Goal: Task Accomplishment & Management: Manage account settings

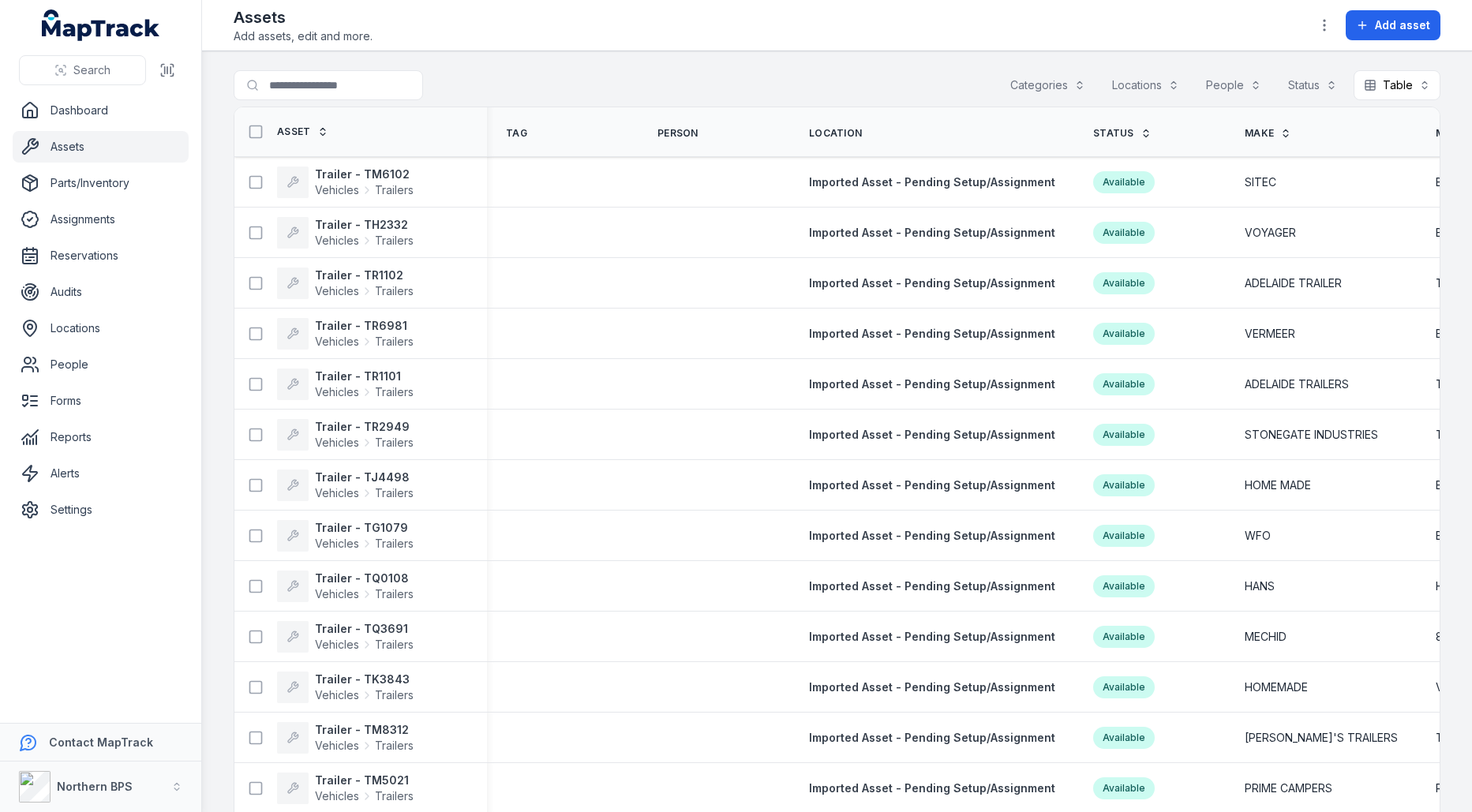
click at [517, 135] on span "Tag" at bounding box center [517, 133] width 21 height 12
click at [669, 127] on span "Person" at bounding box center [678, 133] width 41 height 12
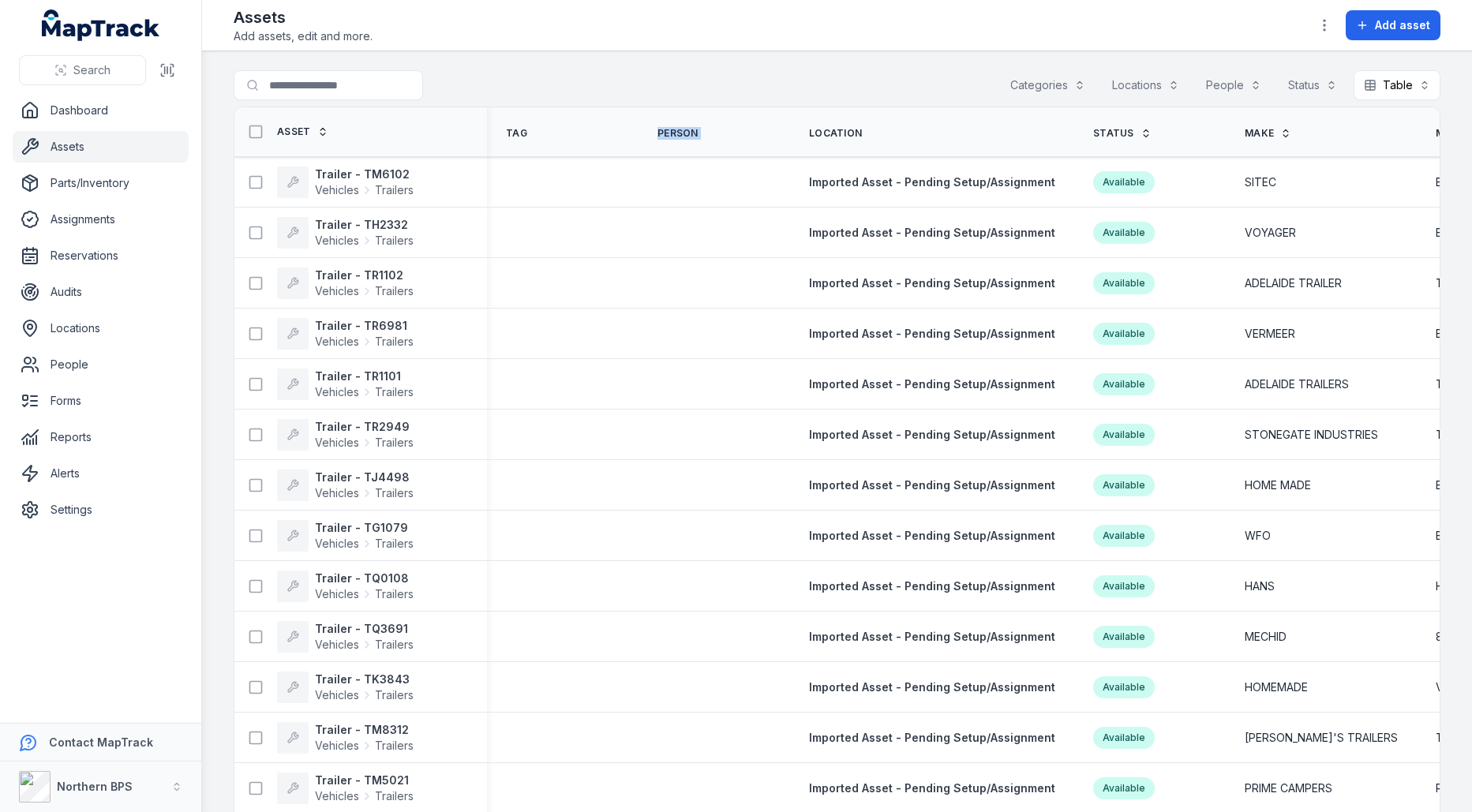
click at [669, 127] on span "Person" at bounding box center [678, 133] width 41 height 12
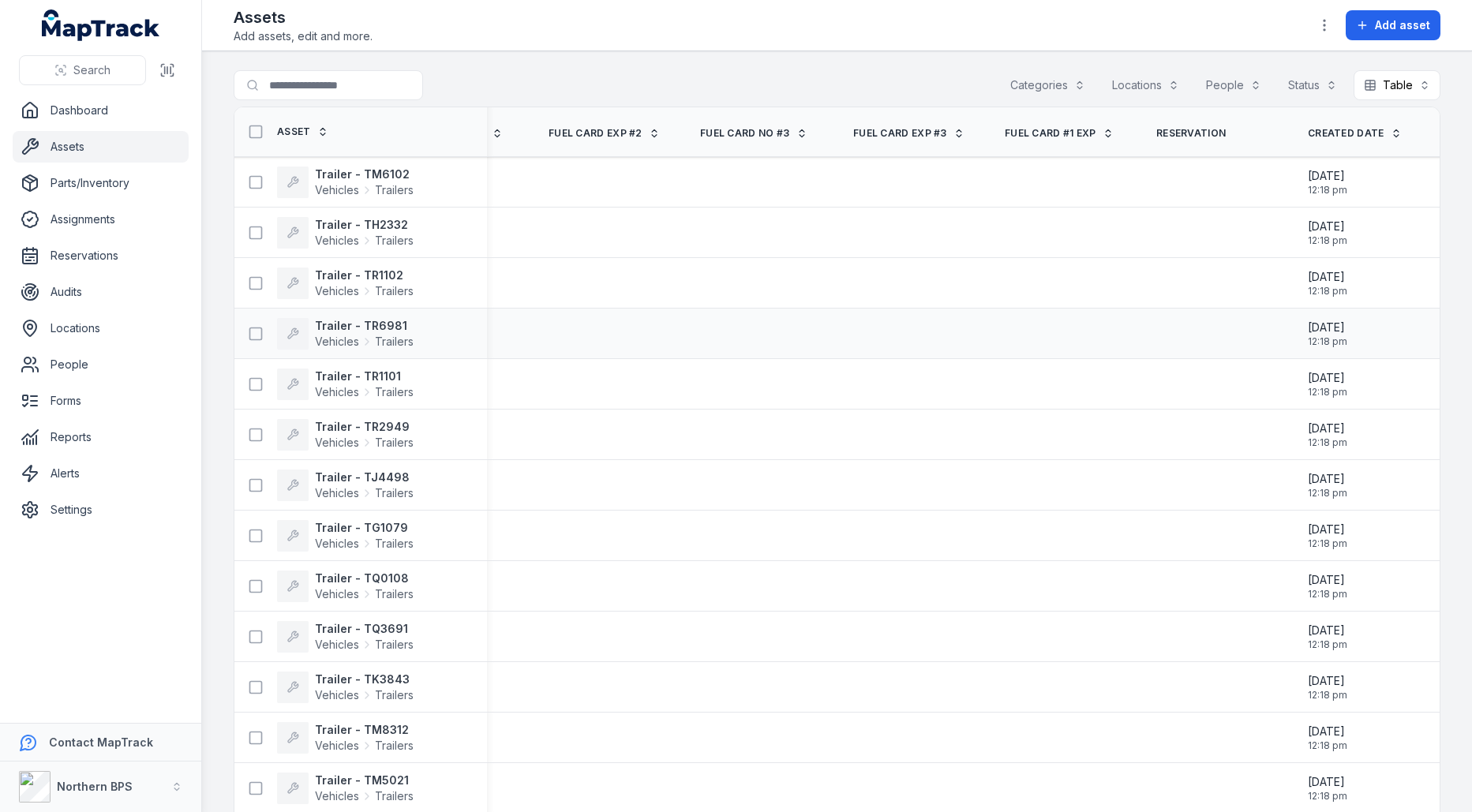
scroll to position [0, 2912]
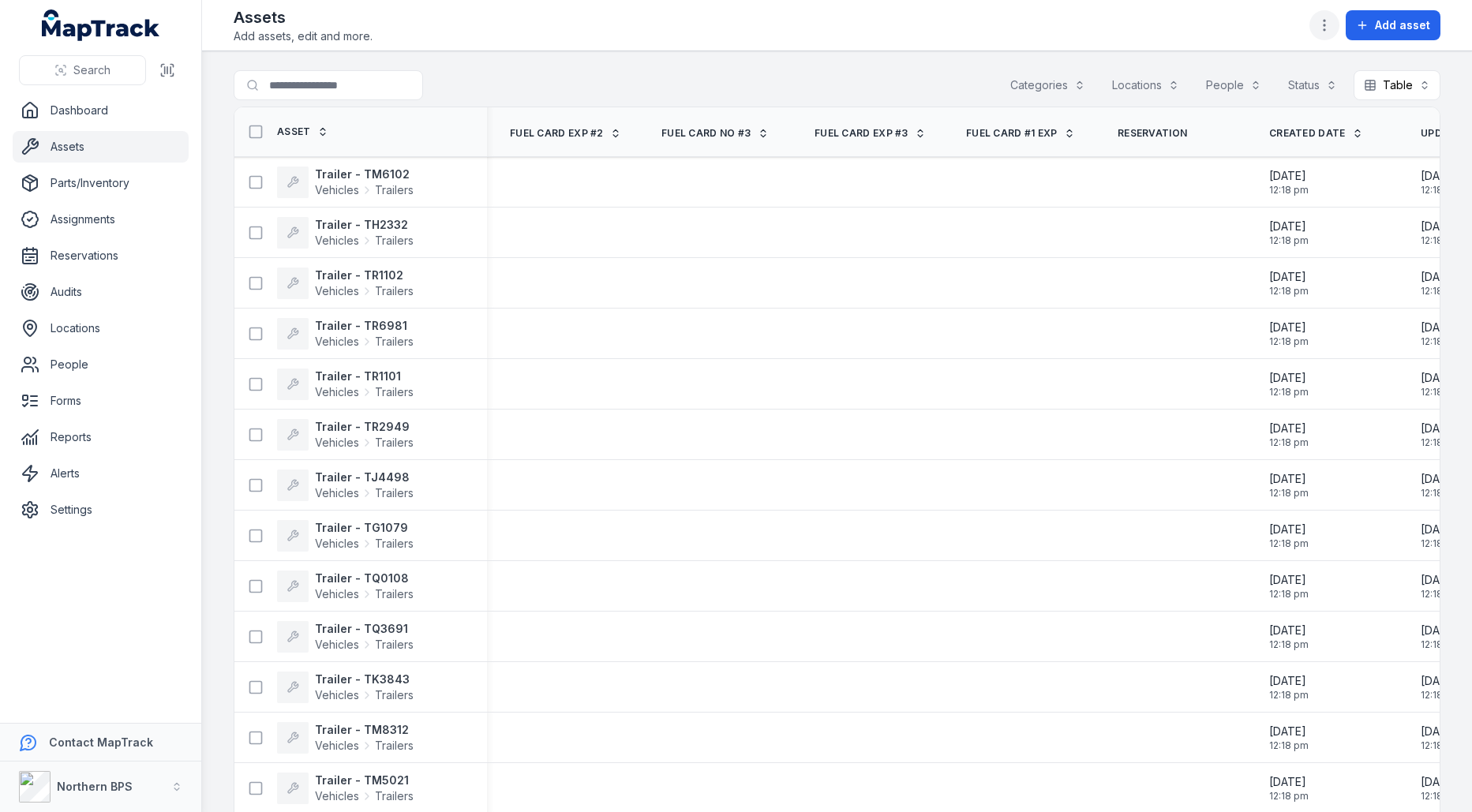
click at [1323, 31] on icon "button" at bounding box center [1324, 24] width 16 height 16
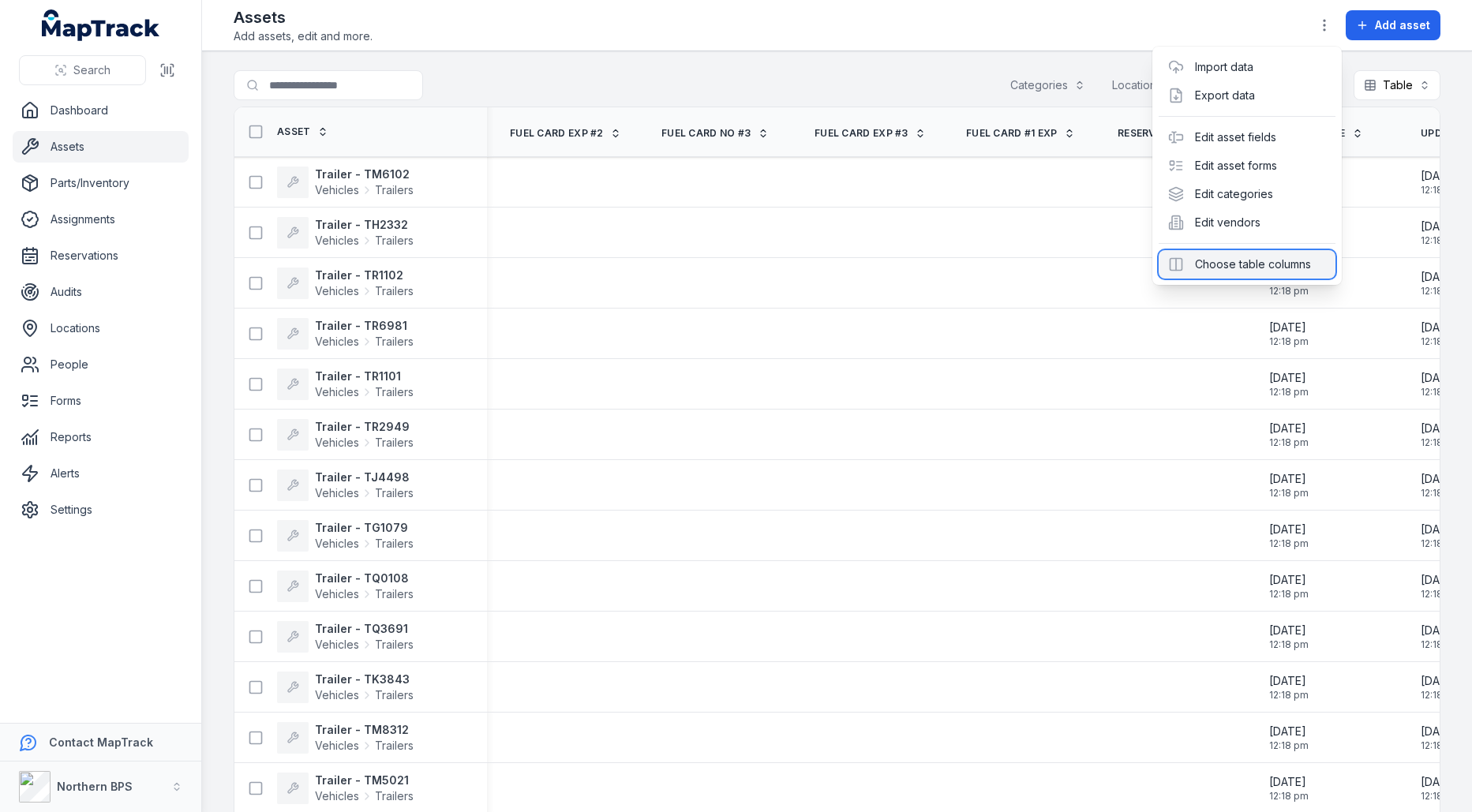
click at [1266, 265] on div "Choose table columns" at bounding box center [1247, 264] width 177 height 29
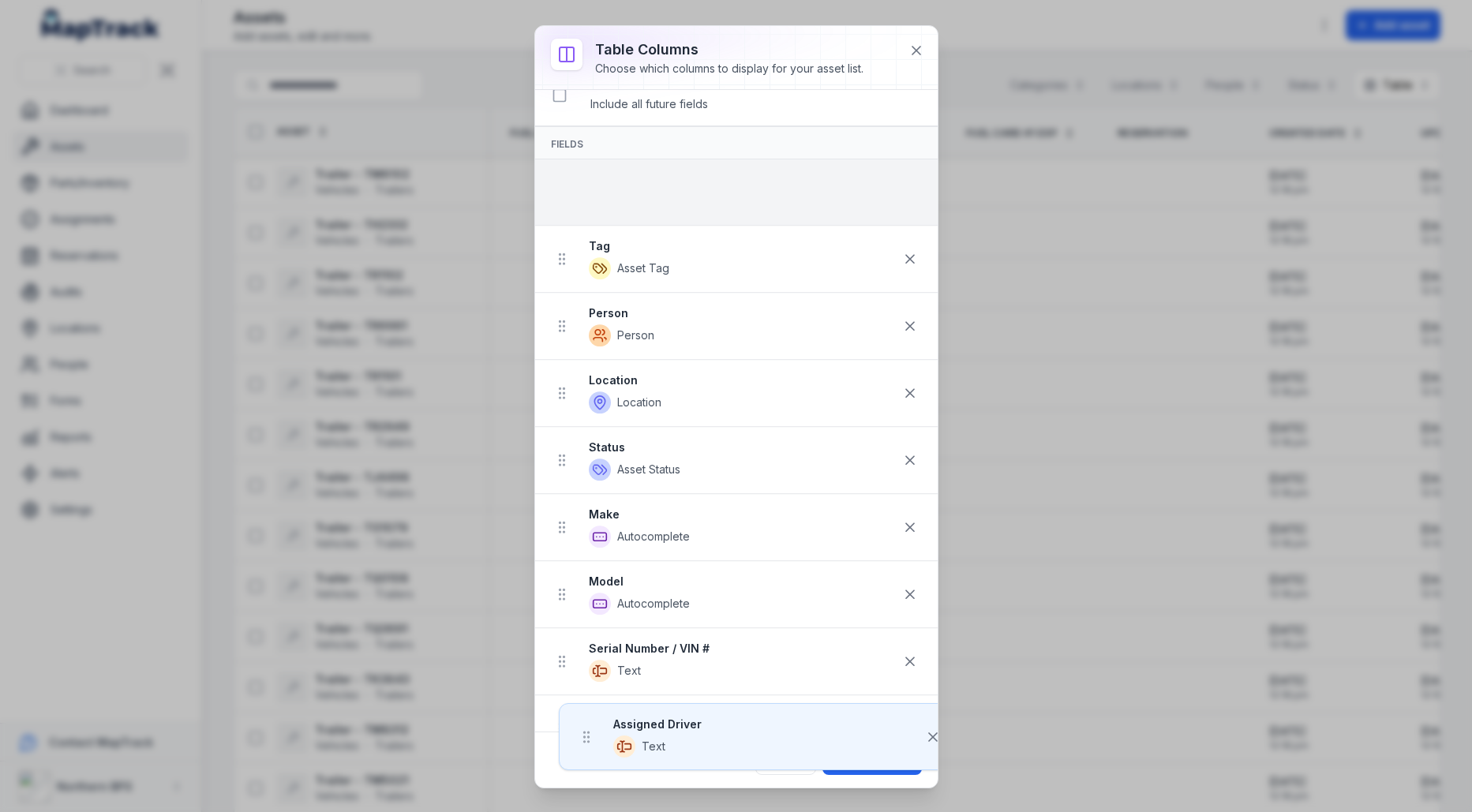
scroll to position [0, 0]
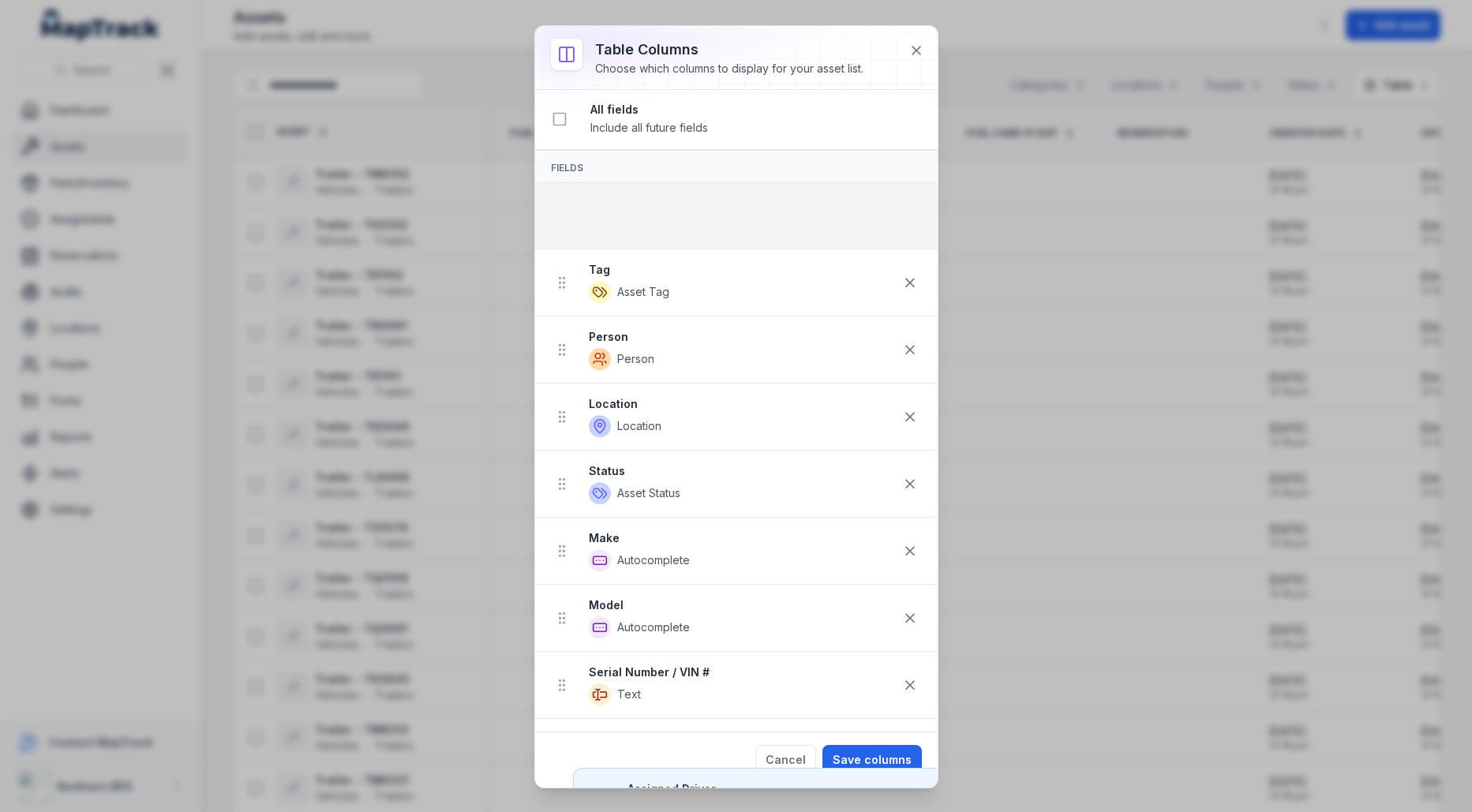
drag, startPoint x: 565, startPoint y: 442, endPoint x: 603, endPoint y: 219, distance: 226.2
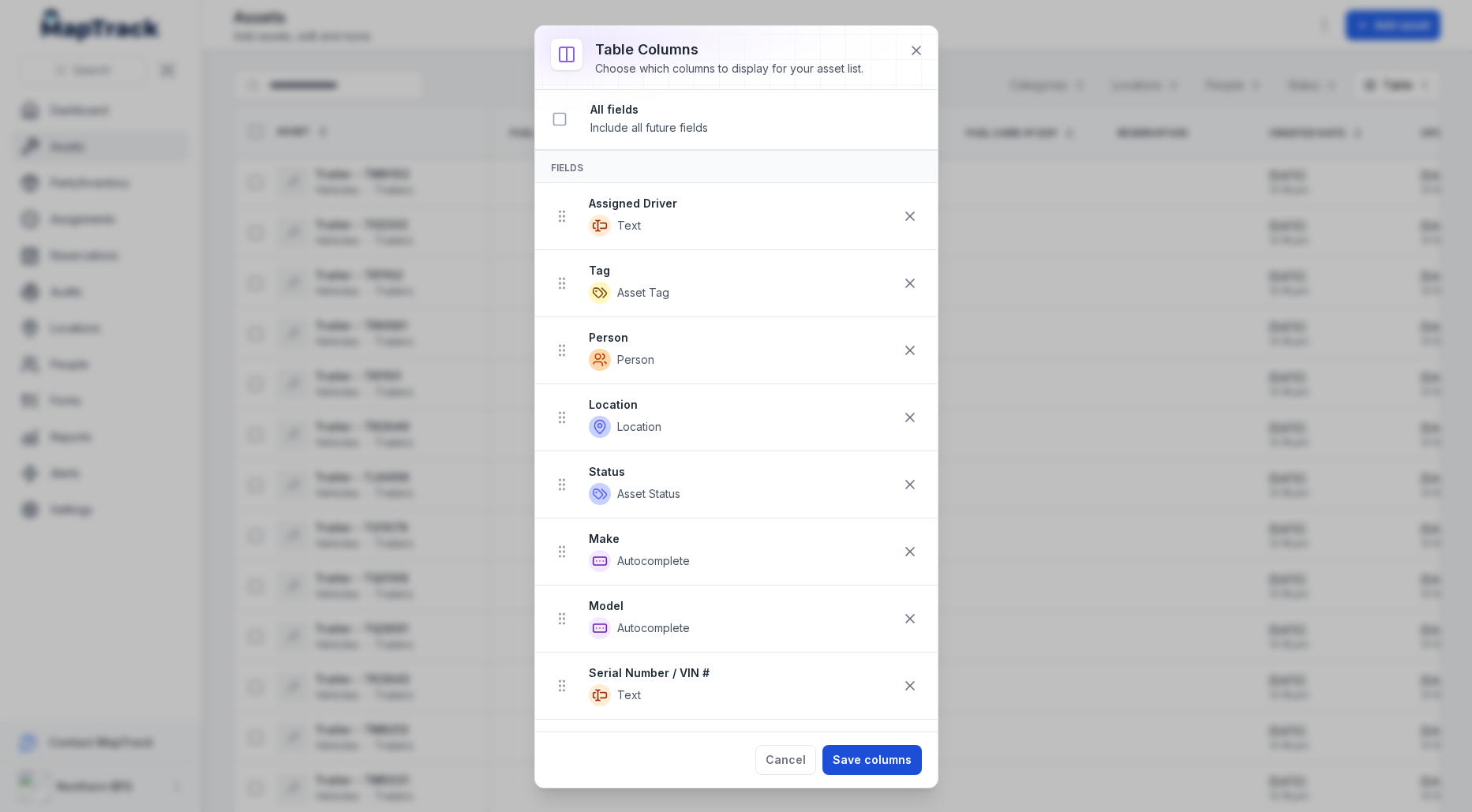
click at [895, 748] on button "Save columns" at bounding box center [872, 760] width 100 height 30
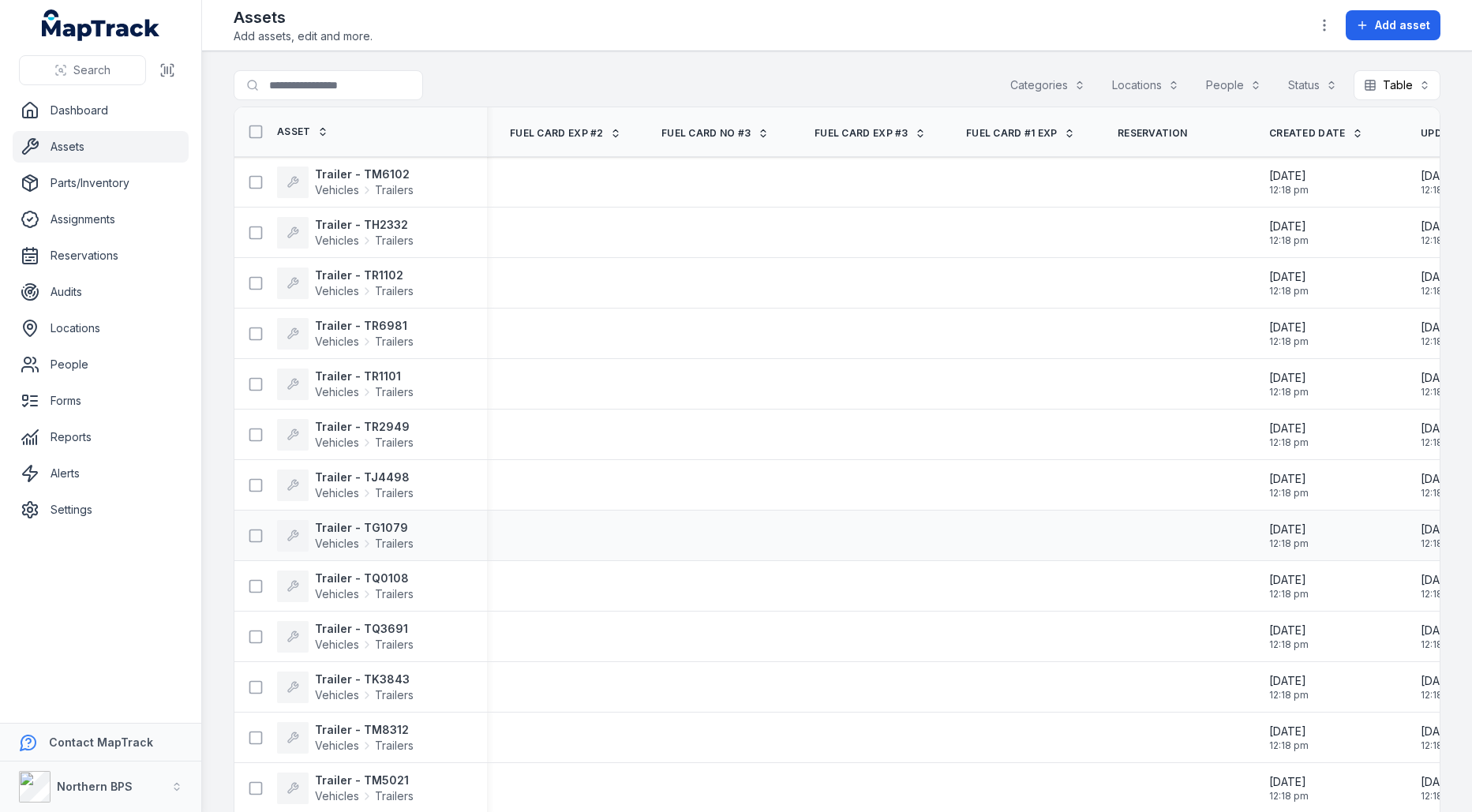
scroll to position [0, 2696]
